Goal: Information Seeking & Learning: Understand process/instructions

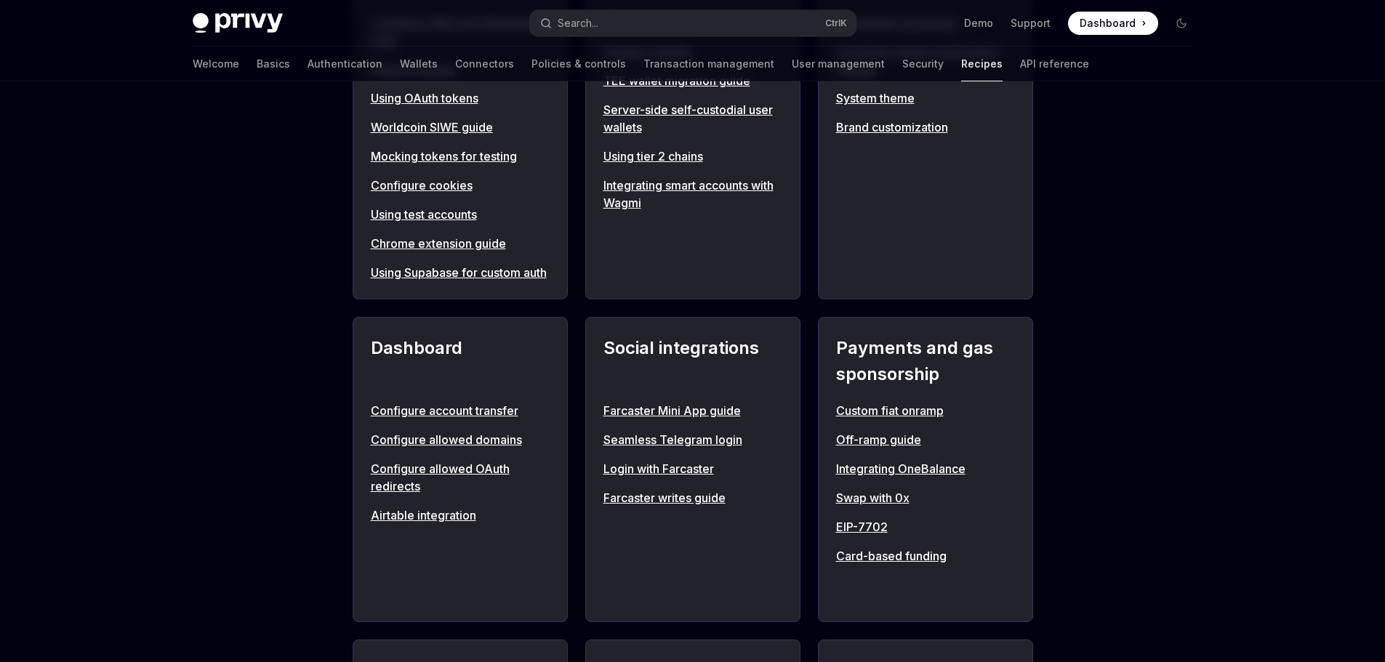
click at [880, 449] on link "Off-ramp guide" at bounding box center [925, 439] width 179 height 17
type textarea "*"
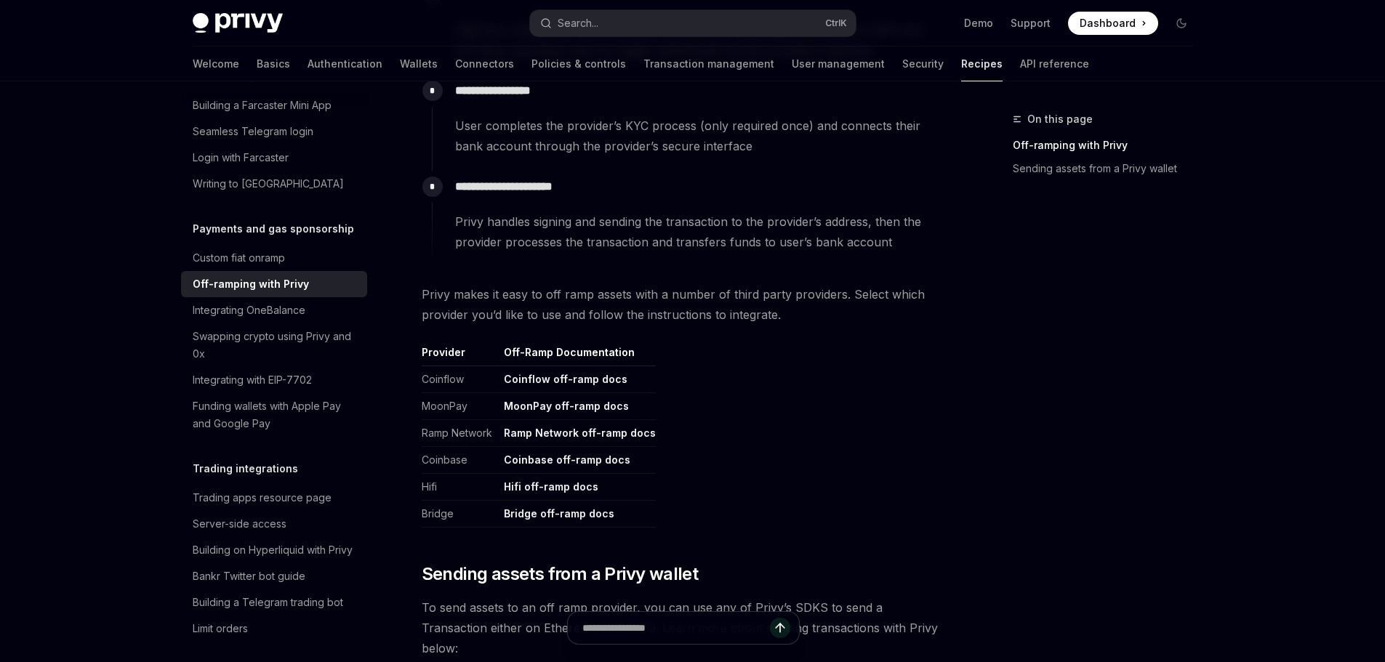
scroll to position [509, 0]
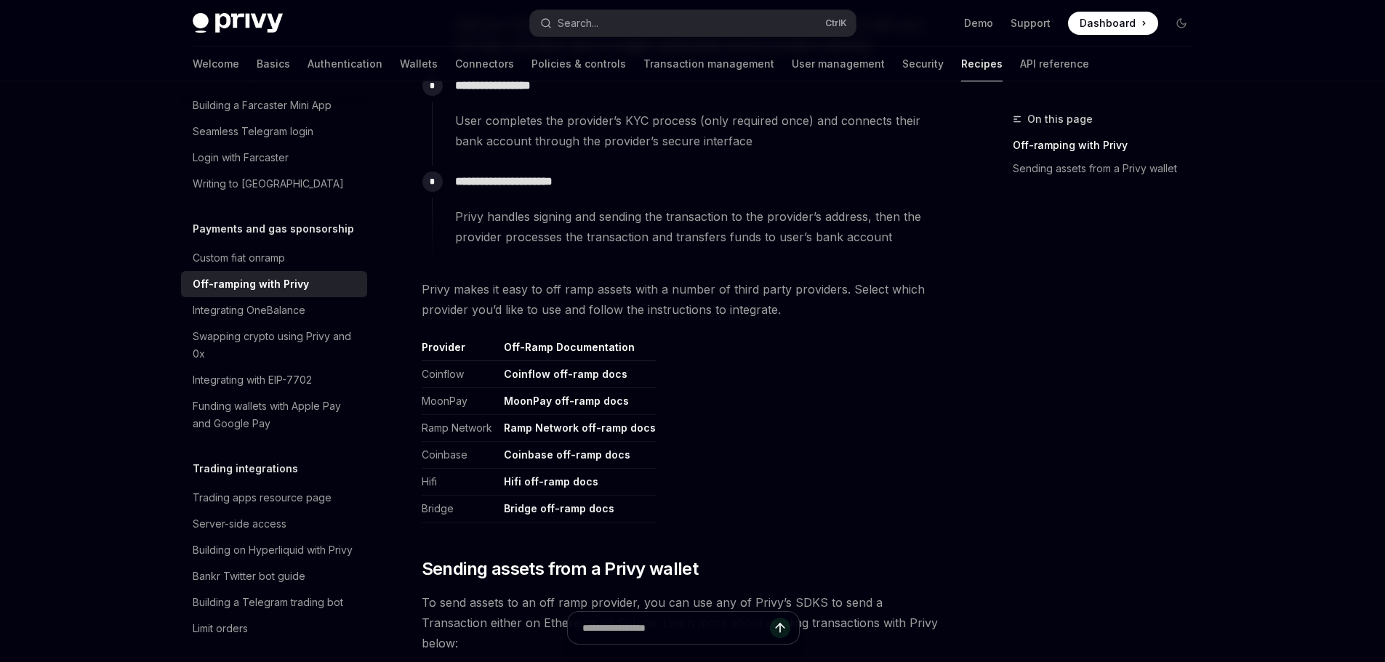
click at [531, 456] on link "Coinbase off-ramp docs" at bounding box center [567, 455] width 126 height 13
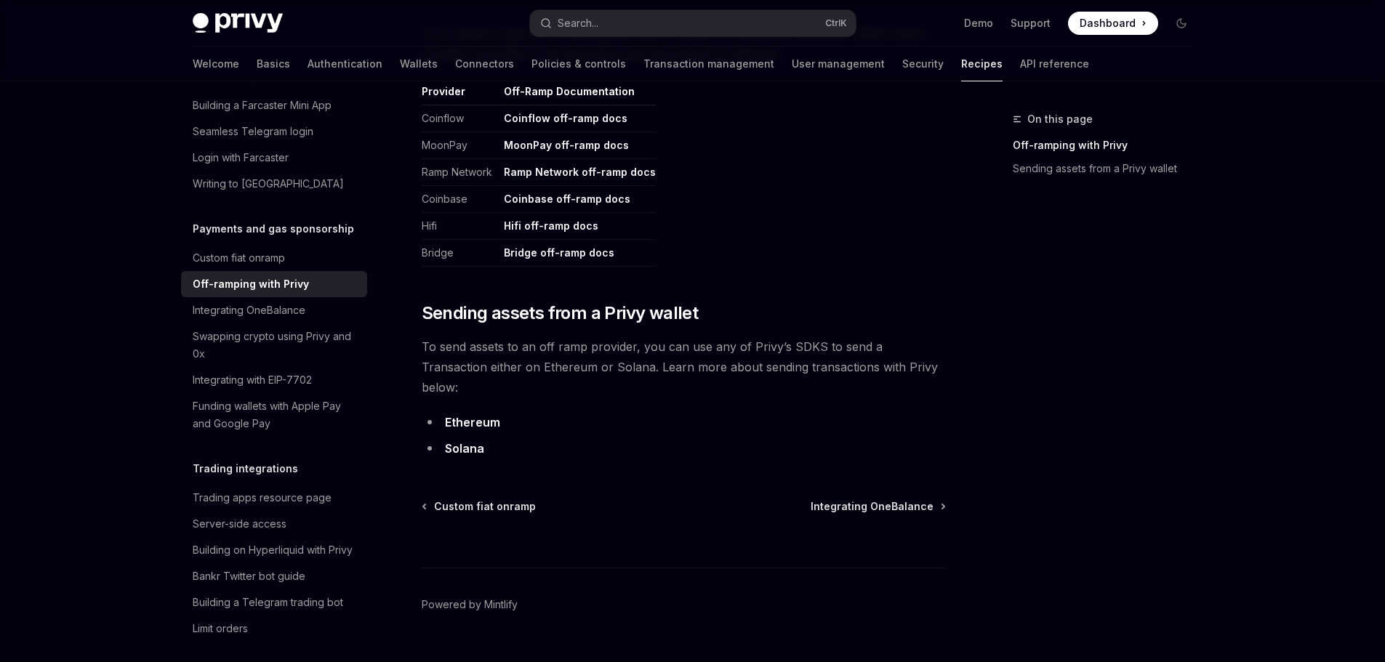
scroll to position [776, 0]
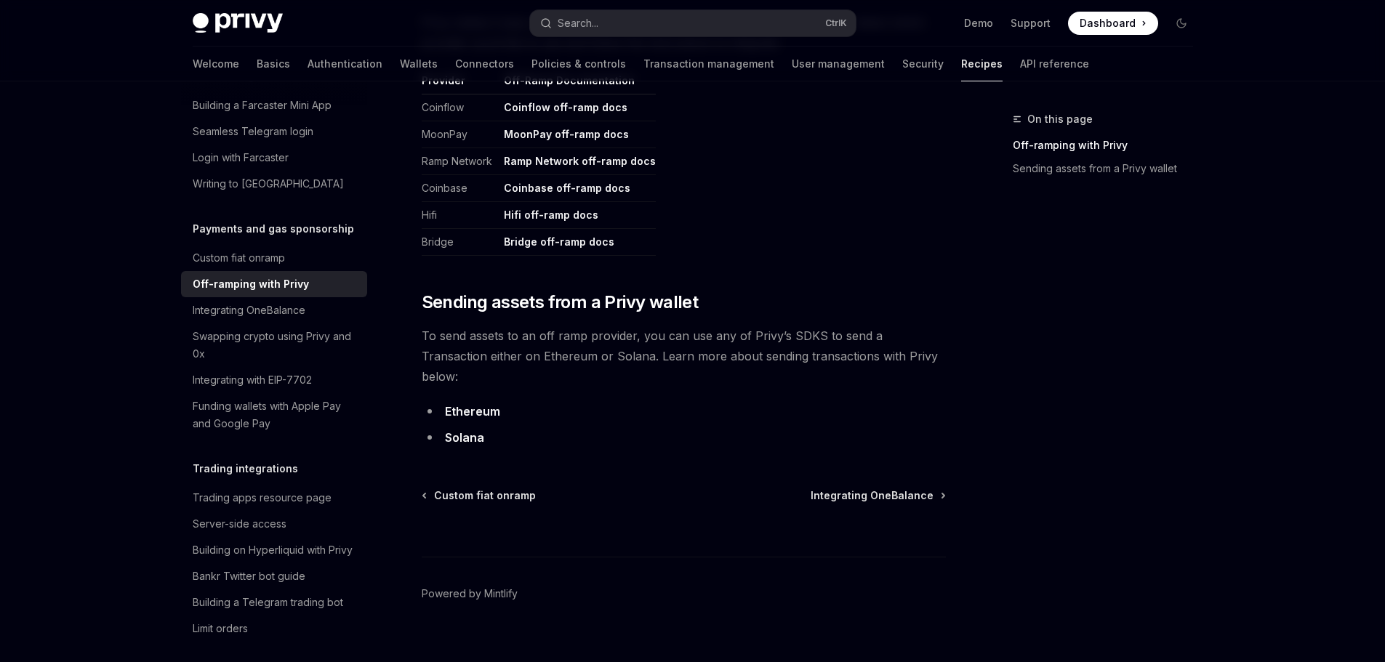
click at [458, 430] on link "Solana" at bounding box center [464, 437] width 39 height 15
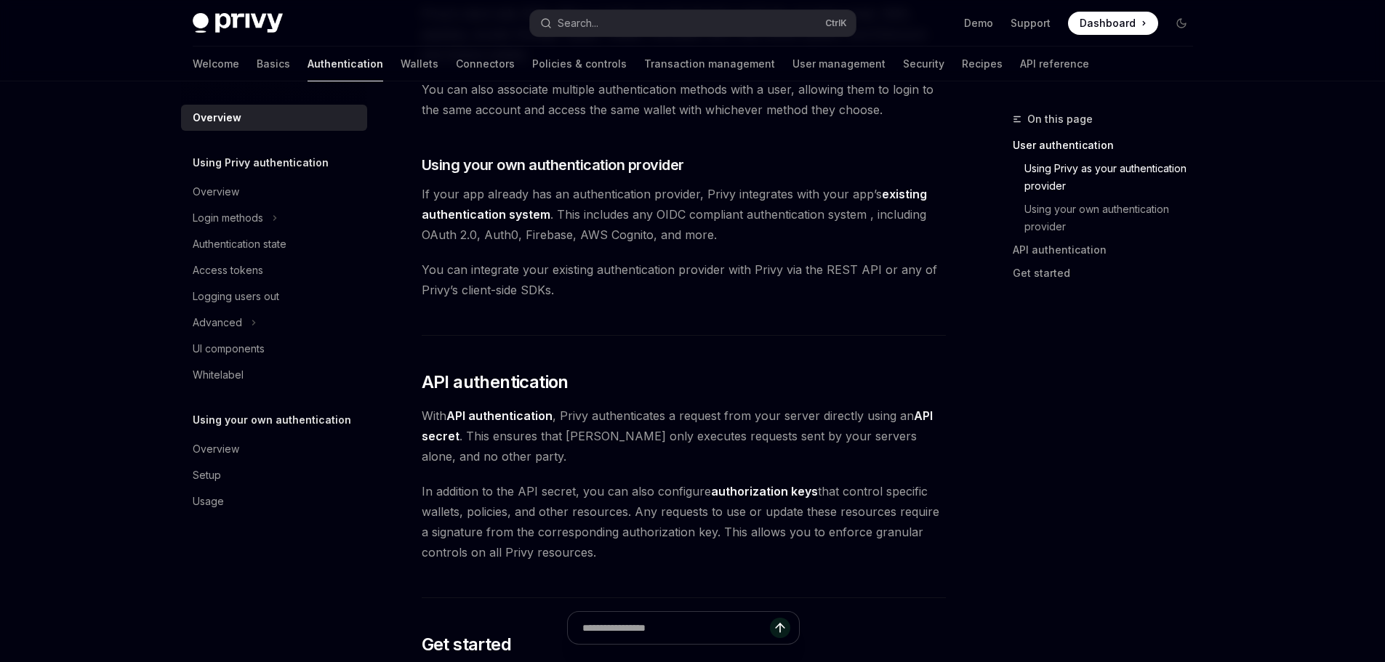
scroll to position [694, 0]
